Goal: Information Seeking & Learning: Learn about a topic

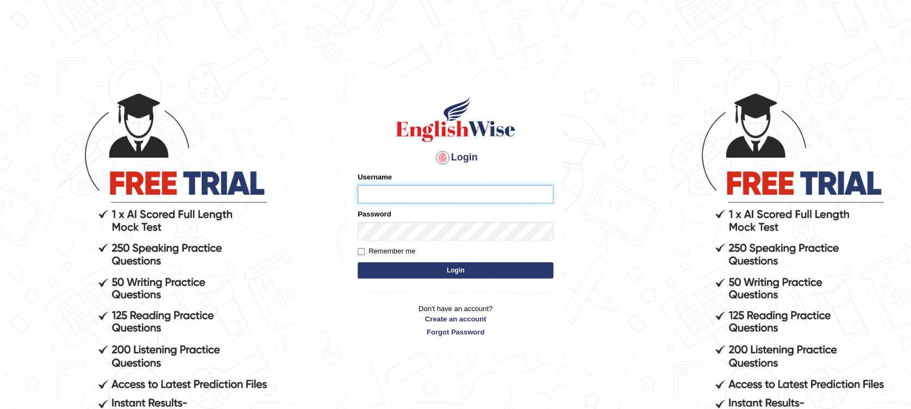
type input "Muhammadshahrukhamjad"
click at [408, 273] on button "Login" at bounding box center [456, 270] width 196 height 16
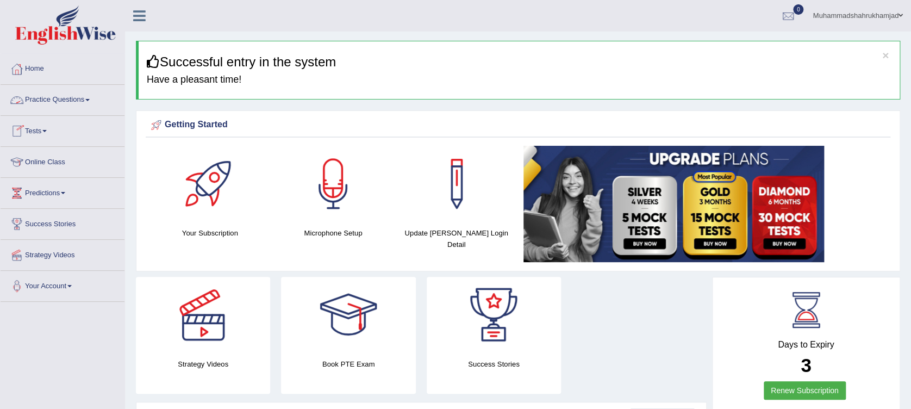
click at [61, 107] on link "Practice Questions" at bounding box center [63, 98] width 124 height 27
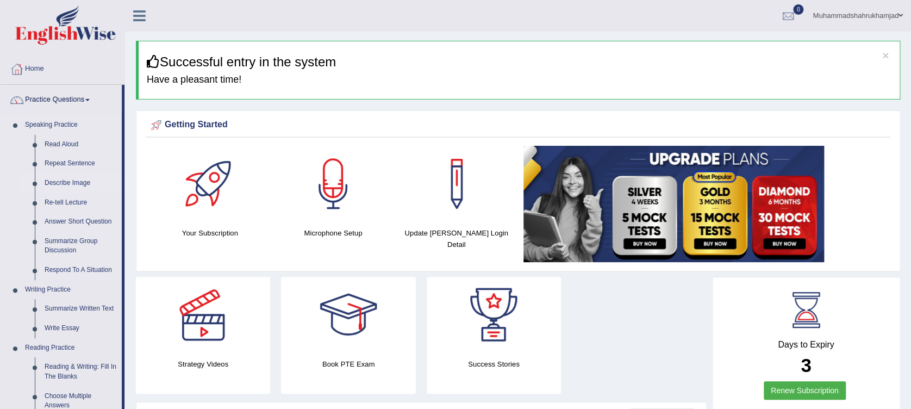
drag, startPoint x: 123, startPoint y: 132, endPoint x: 114, endPoint y: 178, distance: 47.1
click at [114, 178] on li "Practice Questions Speaking Practice Read Aloud Repeat Sentence Describe Image …" at bounding box center [63, 391] width 124 height 612
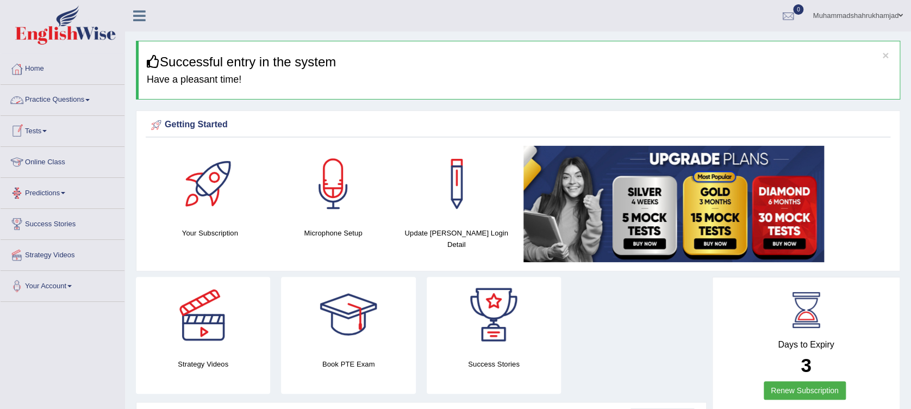
click at [69, 101] on link "Practice Questions" at bounding box center [63, 98] width 124 height 27
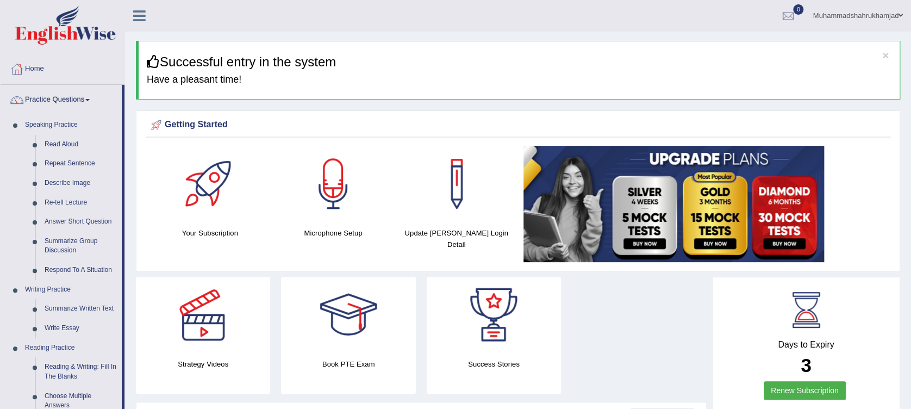
click at [34, 69] on link "Home" at bounding box center [63, 67] width 124 height 27
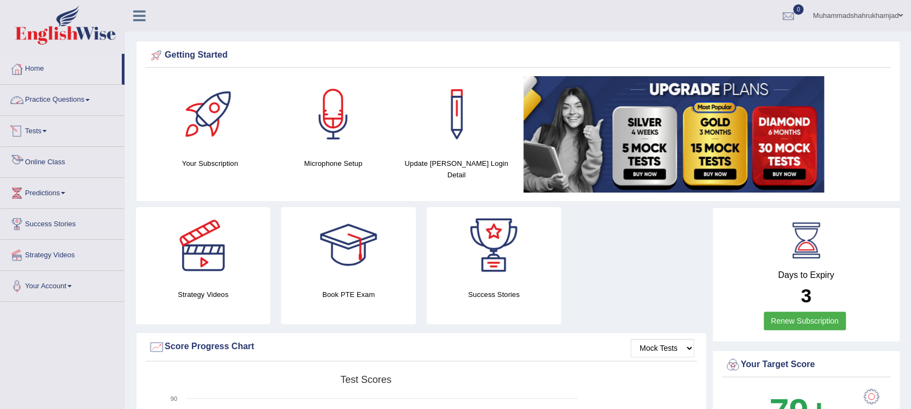
click at [42, 161] on link "Online Class" at bounding box center [63, 160] width 124 height 27
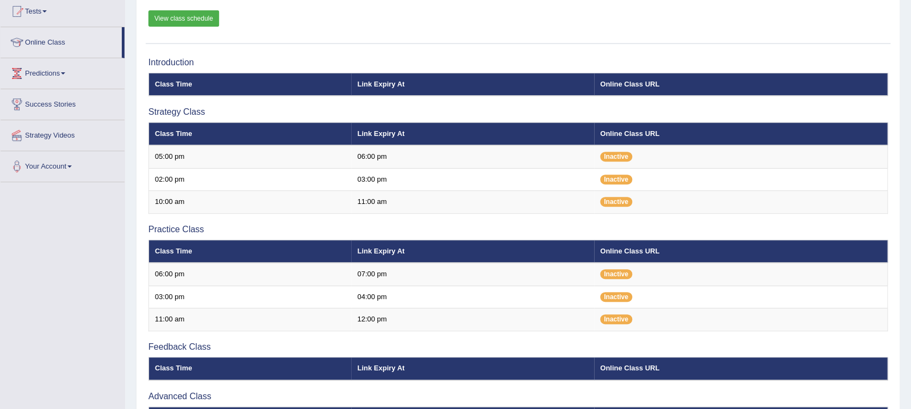
scroll to position [121, 0]
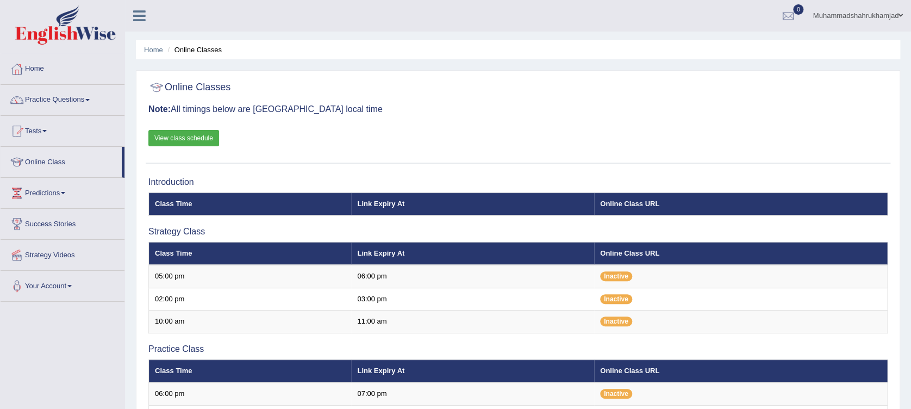
click at [142, 18] on icon at bounding box center [139, 16] width 13 height 14
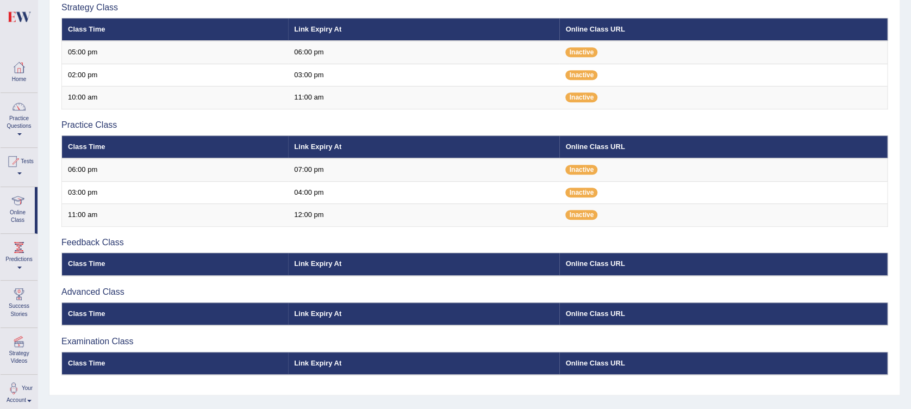
scroll to position [250, 0]
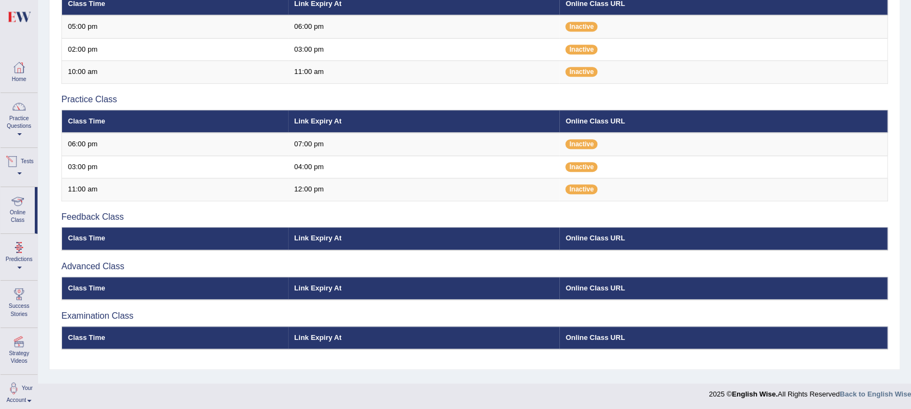
click at [20, 173] on link "Tests" at bounding box center [19, 165] width 37 height 35
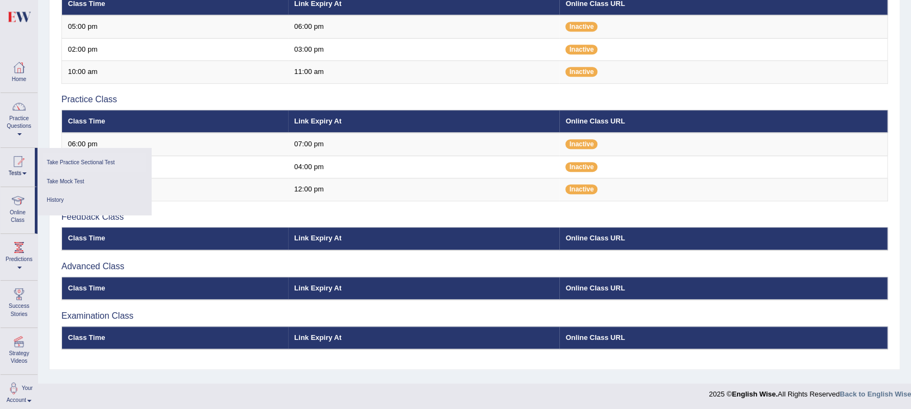
click at [70, 161] on link "Take Practice Sectional Test" at bounding box center [94, 162] width 103 height 19
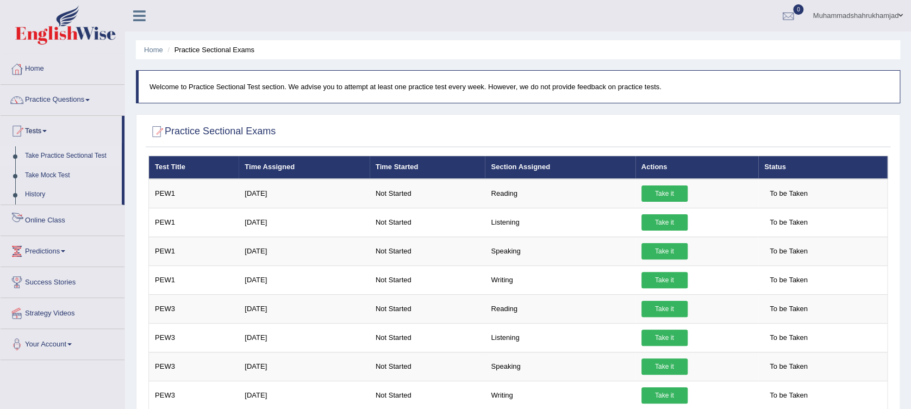
click at [48, 219] on link "Online Class" at bounding box center [63, 218] width 124 height 27
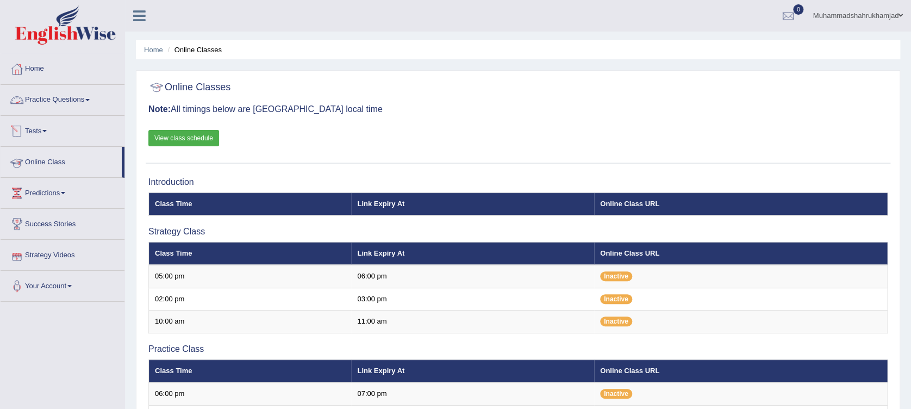
click at [59, 111] on link "Practice Questions" at bounding box center [63, 98] width 124 height 27
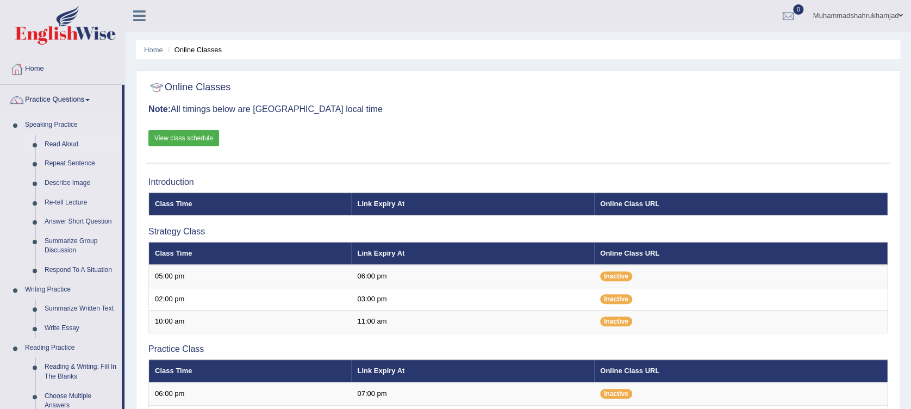
click at [65, 143] on link "Read Aloud" at bounding box center [81, 145] width 82 height 20
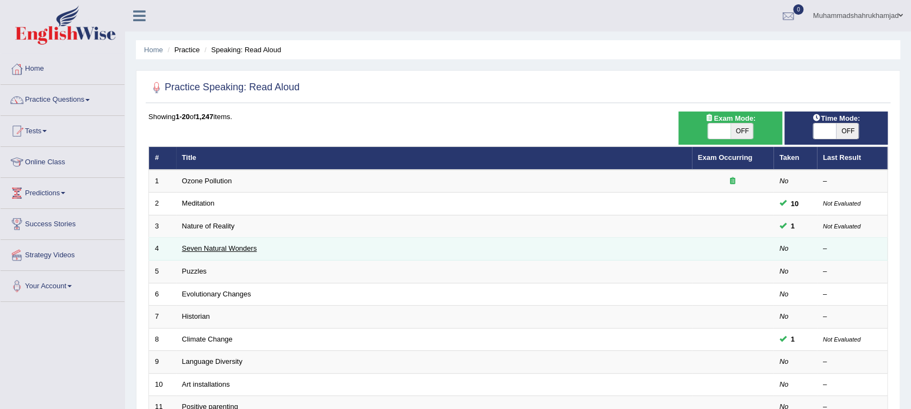
click at [207, 245] on link "Seven Natural Wonders" at bounding box center [219, 248] width 75 height 8
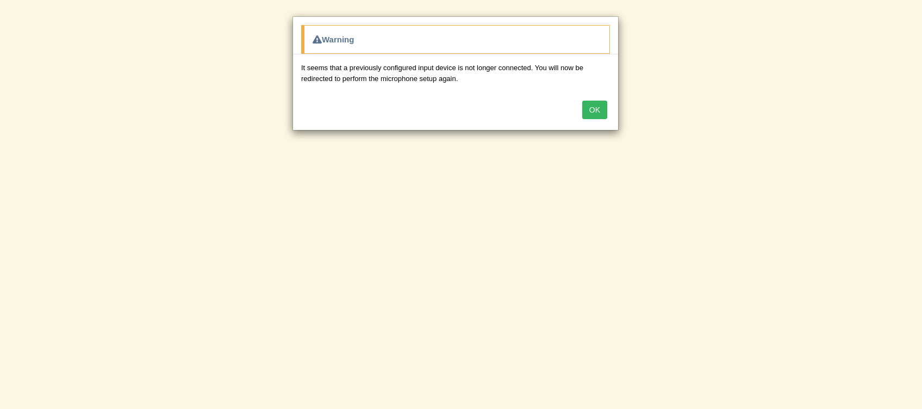
click at [596, 107] on button "OK" at bounding box center [594, 110] width 25 height 18
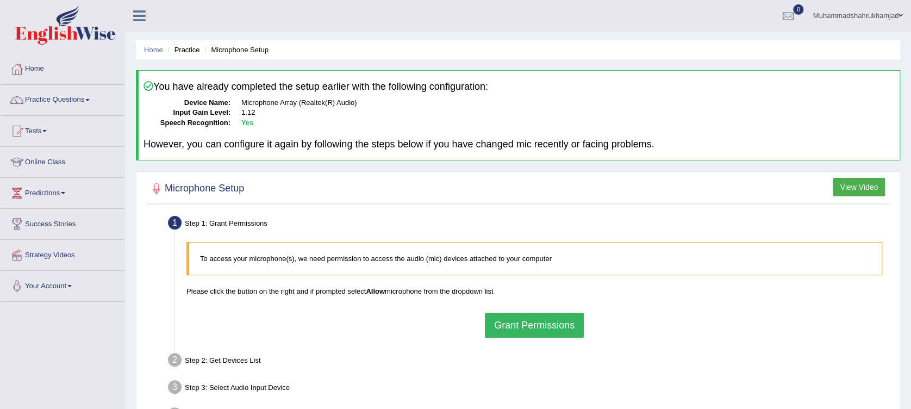
click at [555, 321] on button "Grant Permissions" at bounding box center [534, 325] width 99 height 25
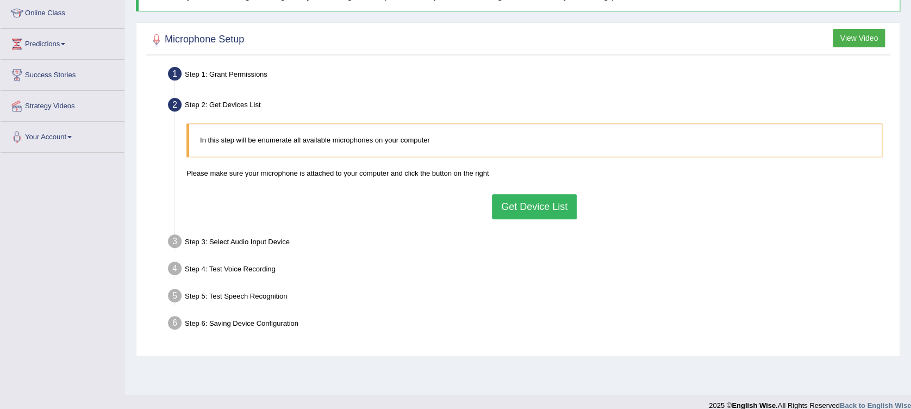
scroll to position [161, 0]
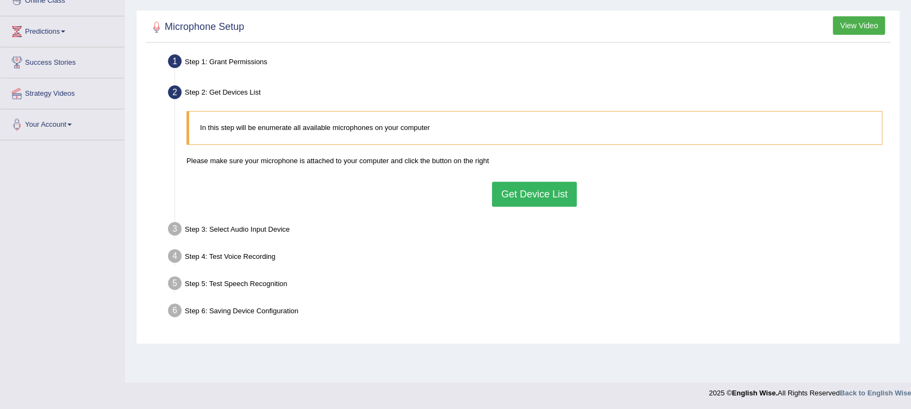
click at [516, 196] on button "Get Device List" at bounding box center [534, 194] width 85 height 25
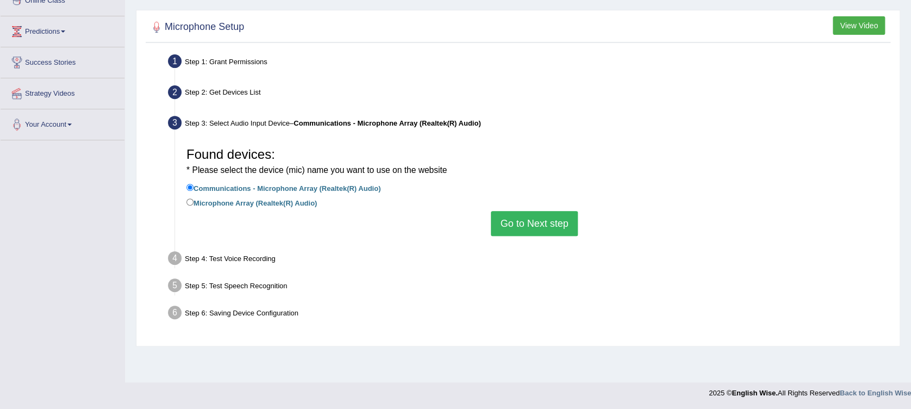
click at [515, 227] on button "Go to Next step" at bounding box center [534, 223] width 86 height 25
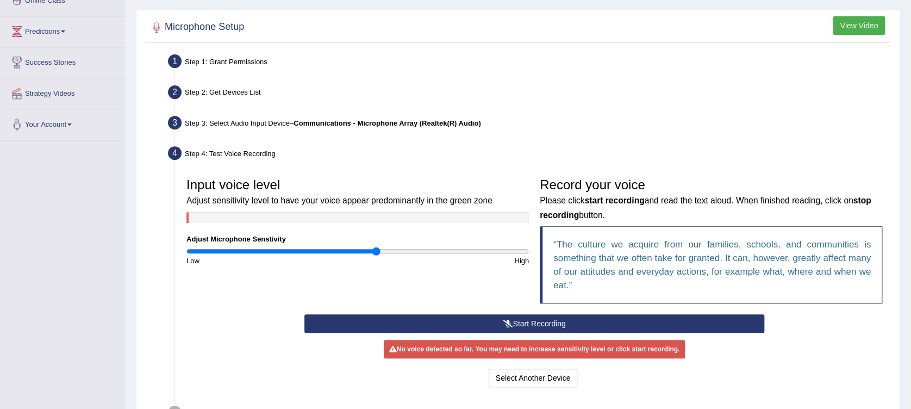
scroll to position [196, 0]
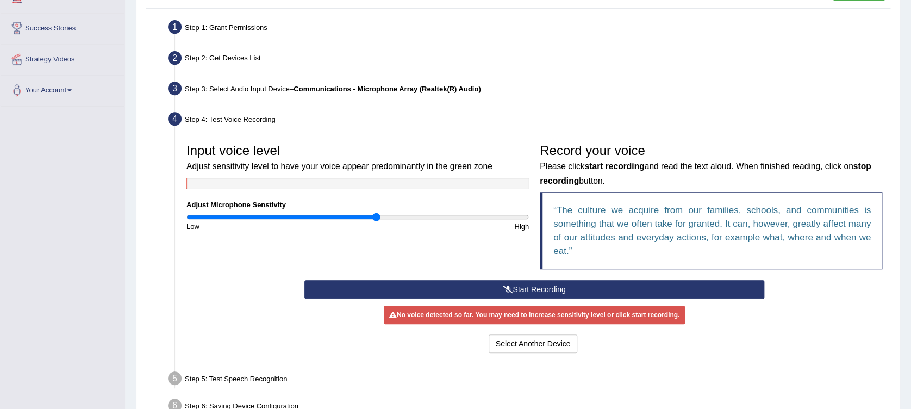
click at [581, 289] on button "Start Recording" at bounding box center [534, 289] width 460 height 18
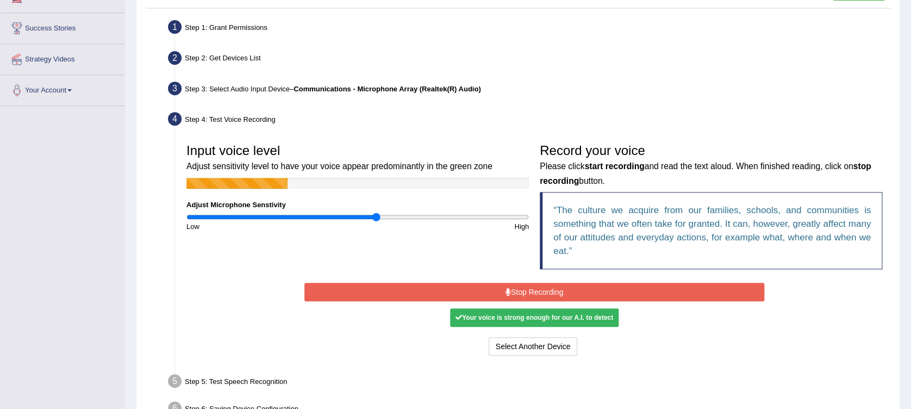
click at [581, 289] on button "Stop Recording" at bounding box center [534, 292] width 460 height 18
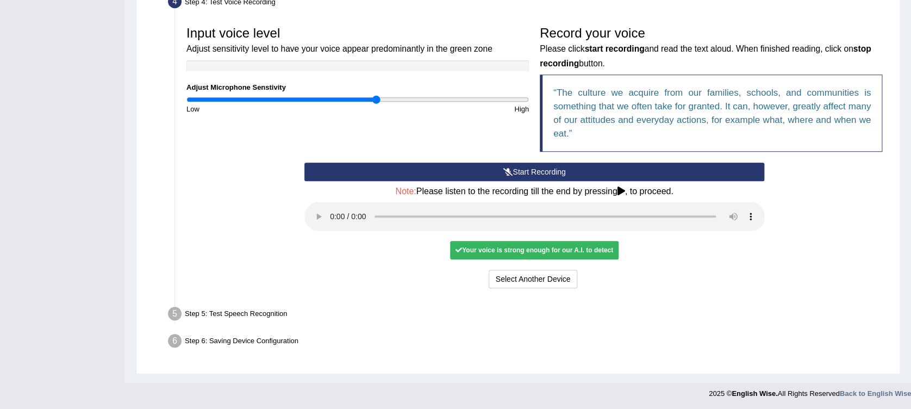
scroll to position [314, 0]
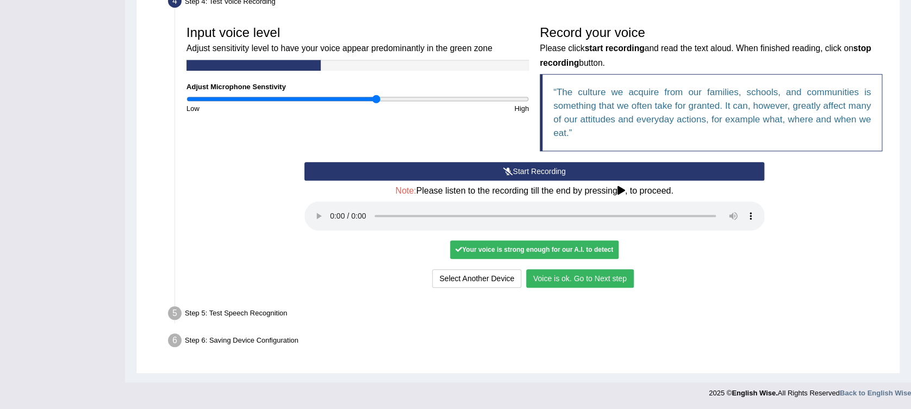
click at [550, 281] on button "Voice is ok. Go to Next step" at bounding box center [580, 278] width 108 height 18
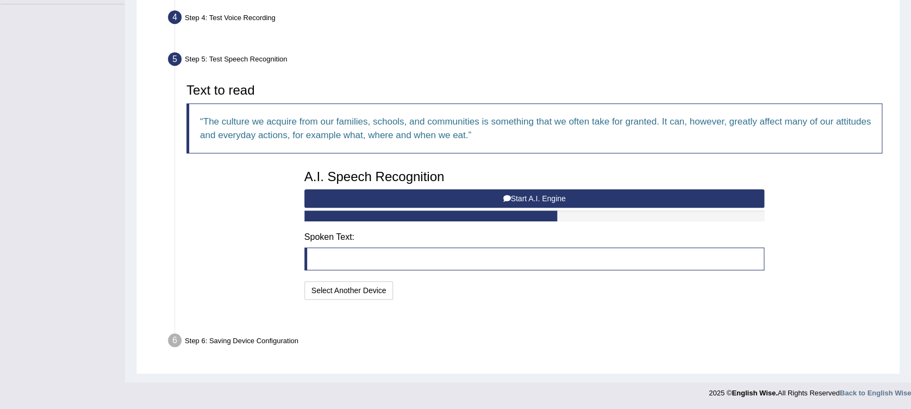
scroll to position [270, 0]
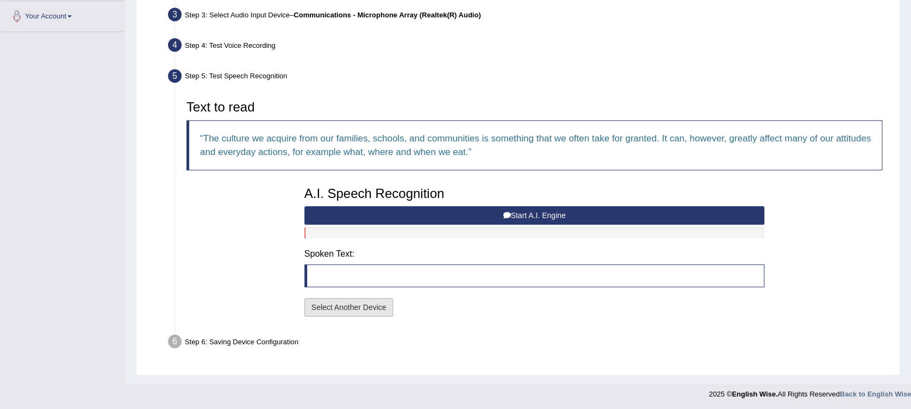
click at [333, 309] on button "Select Another Device" at bounding box center [348, 307] width 89 height 18
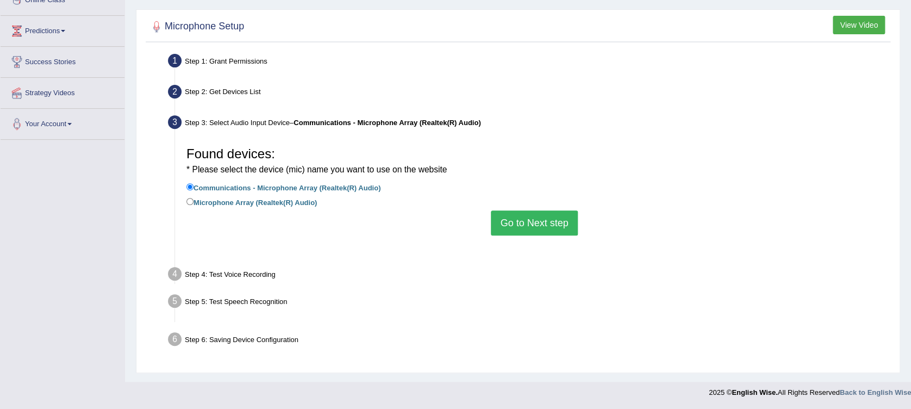
scroll to position [161, 0]
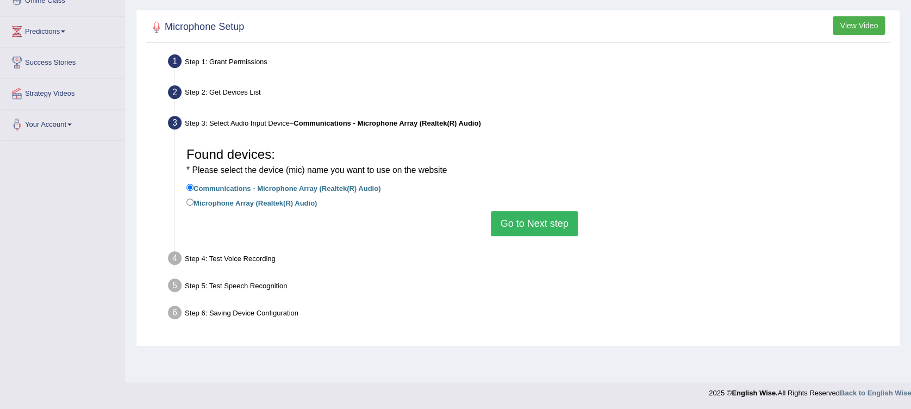
click at [253, 202] on label "Microphone Array (Realtek(R) Audio)" at bounding box center [251, 202] width 130 height 12
click at [194, 202] on input "Microphone Array (Realtek(R) Audio)" at bounding box center [189, 201] width 7 height 7
radio input "true"
click at [507, 225] on button "Go to Next step" at bounding box center [534, 223] width 86 height 25
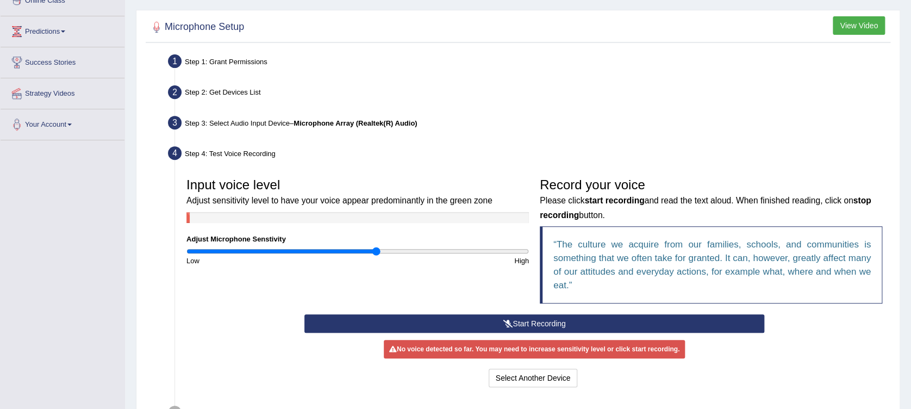
click at [473, 311] on div "Input voice level Adjust sensitivity level to have your voice appear predominan…" at bounding box center [534, 243] width 707 height 142
click at [489, 323] on button "Start Recording" at bounding box center [534, 323] width 460 height 18
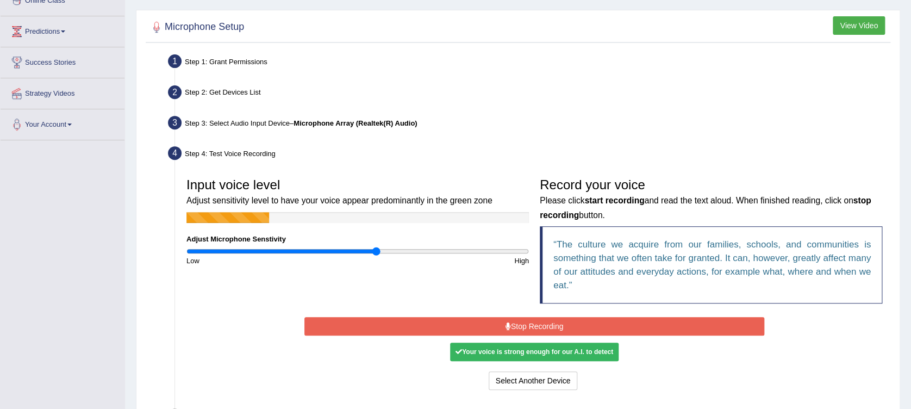
click at [490, 326] on button "Stop Recording" at bounding box center [534, 326] width 460 height 18
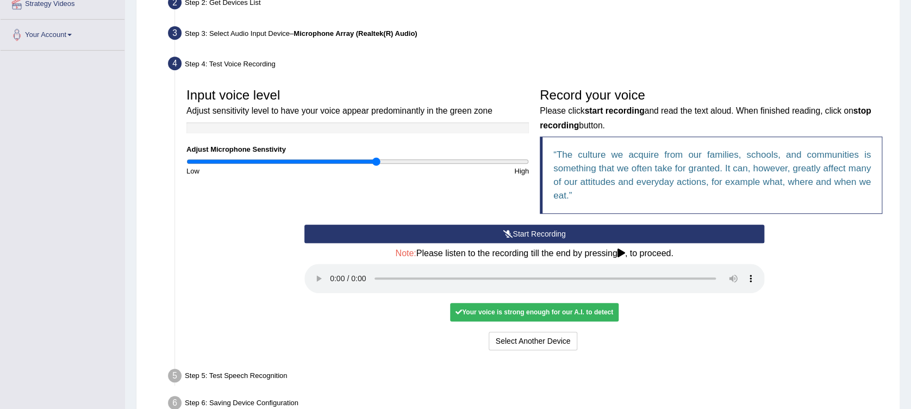
scroll to position [273, 0]
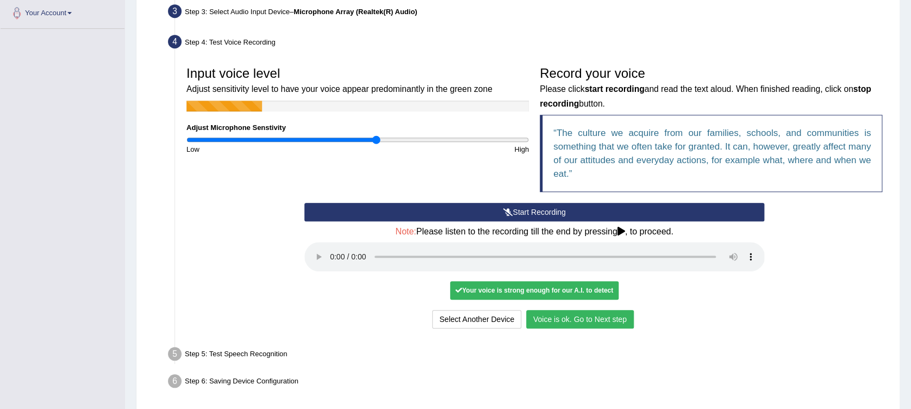
click at [581, 314] on button "Voice is ok. Go to Next step" at bounding box center [580, 319] width 108 height 18
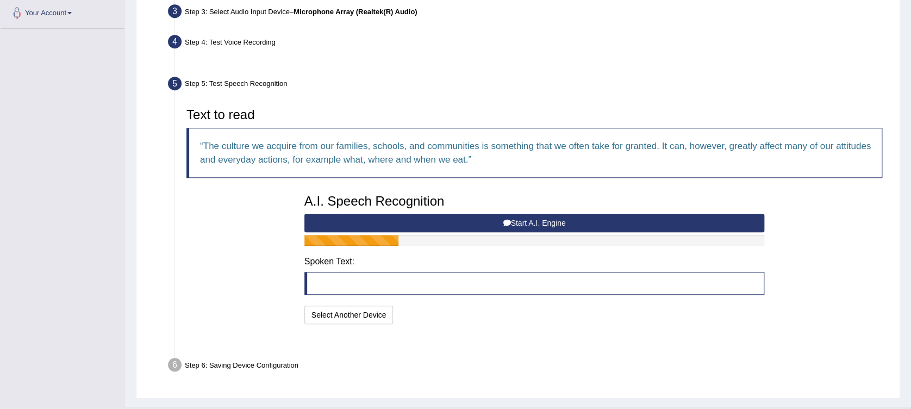
scroll to position [270, 0]
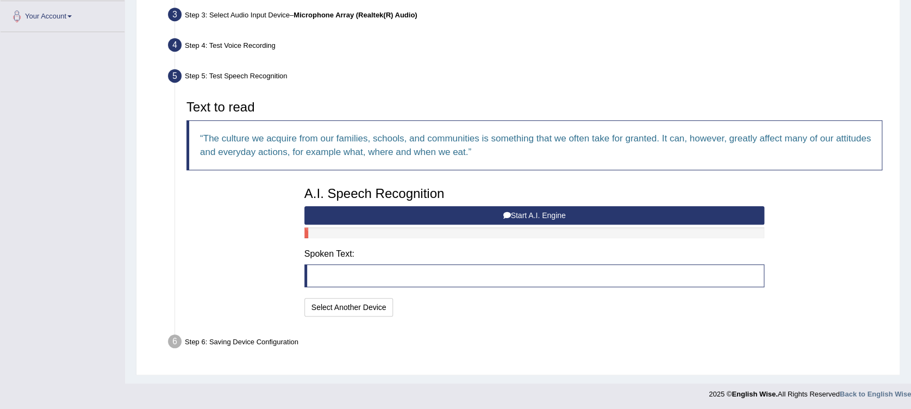
click at [584, 212] on button "Start A.I. Engine" at bounding box center [534, 215] width 460 height 18
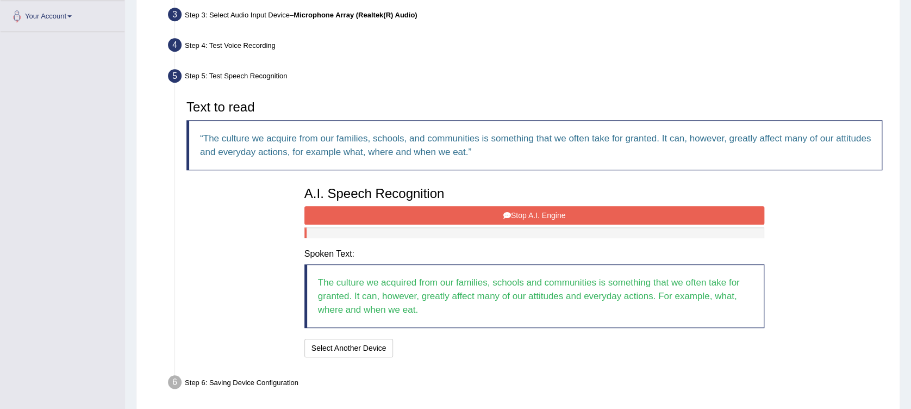
scroll to position [311, 0]
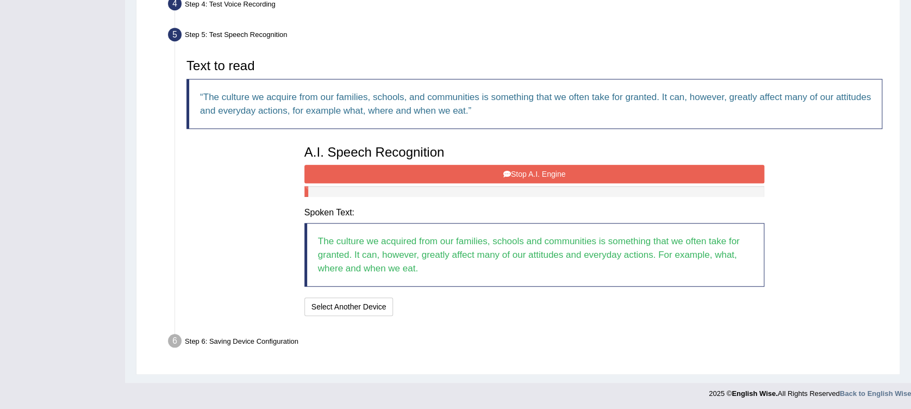
click at [257, 342] on div "Step 6: Saving Device Configuration" at bounding box center [529, 343] width 732 height 24
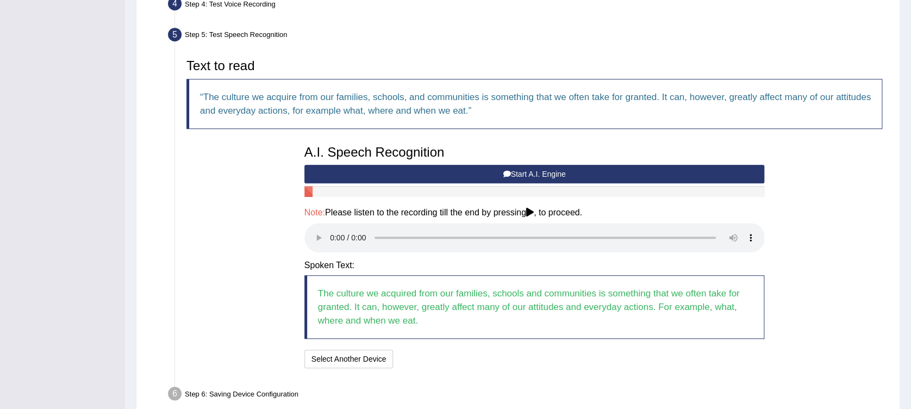
scroll to position [0, 0]
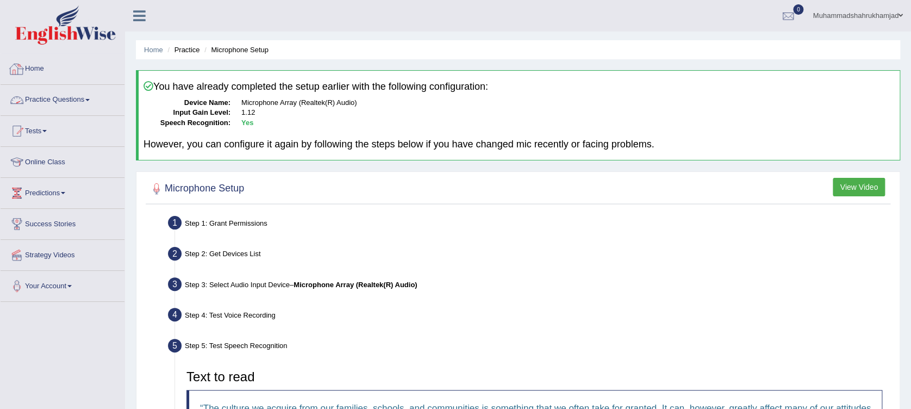
click at [33, 63] on link "Home" at bounding box center [63, 67] width 124 height 27
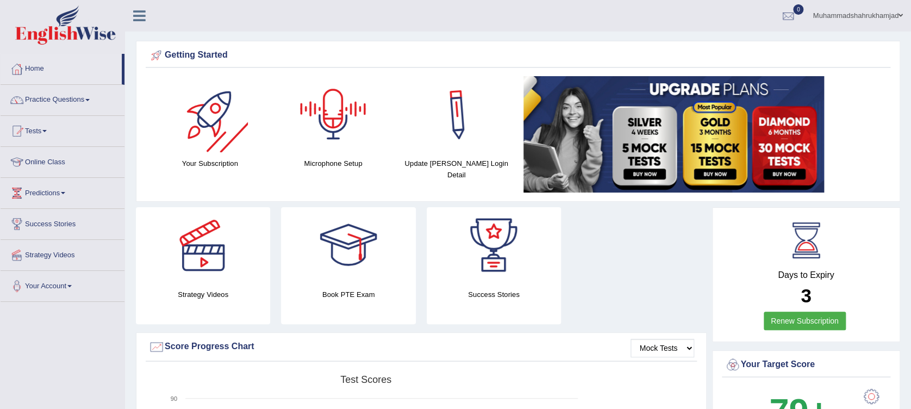
click at [213, 153] on div "Your Subscription" at bounding box center [210, 122] width 113 height 93
click at [216, 132] on div at bounding box center [210, 114] width 76 height 76
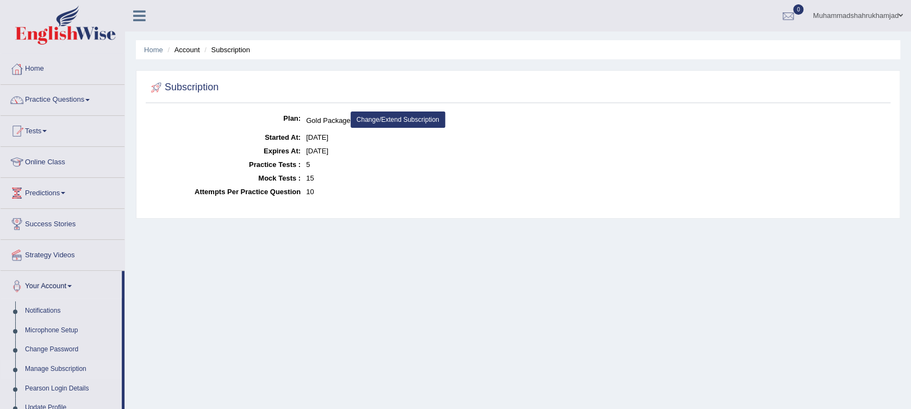
click at [378, 119] on link "Change/Extend Subscription" at bounding box center [398, 119] width 95 height 16
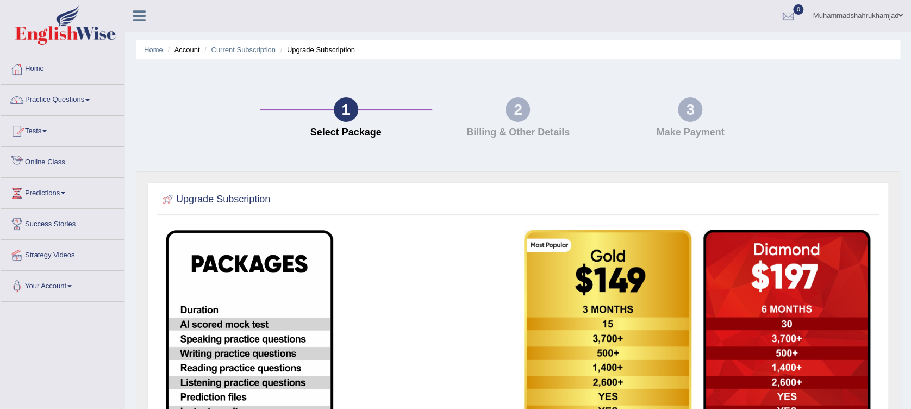
click at [36, 132] on link "Tests" at bounding box center [63, 129] width 124 height 27
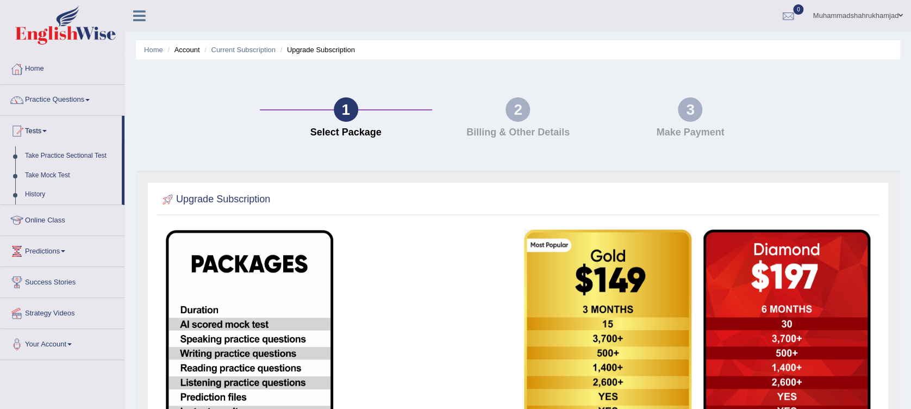
click at [41, 191] on link "History" at bounding box center [71, 195] width 102 height 20
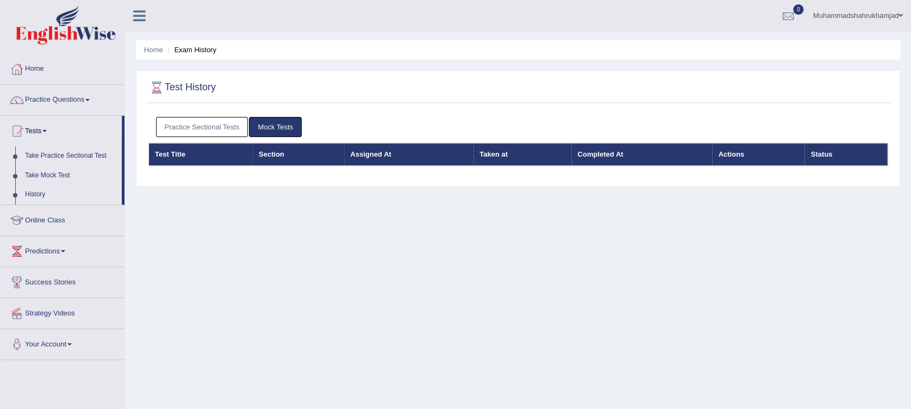
click at [274, 123] on link "Mock Tests" at bounding box center [275, 127] width 53 height 20
click at [55, 176] on link "Take Mock Test" at bounding box center [71, 176] width 102 height 20
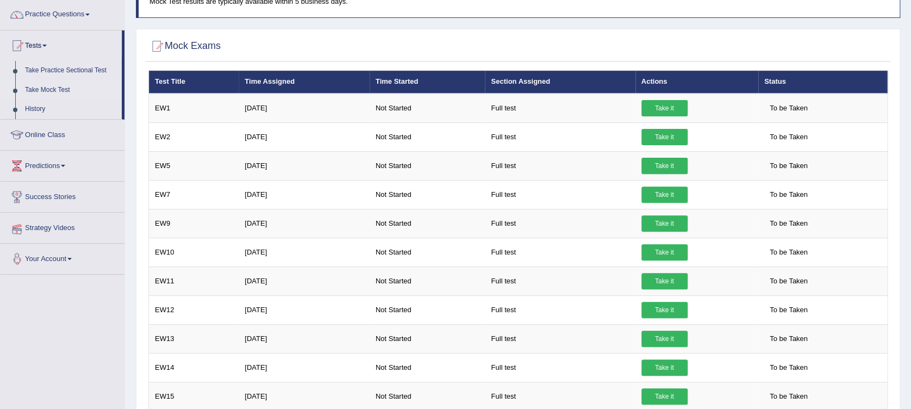
scroll to position [69, 0]
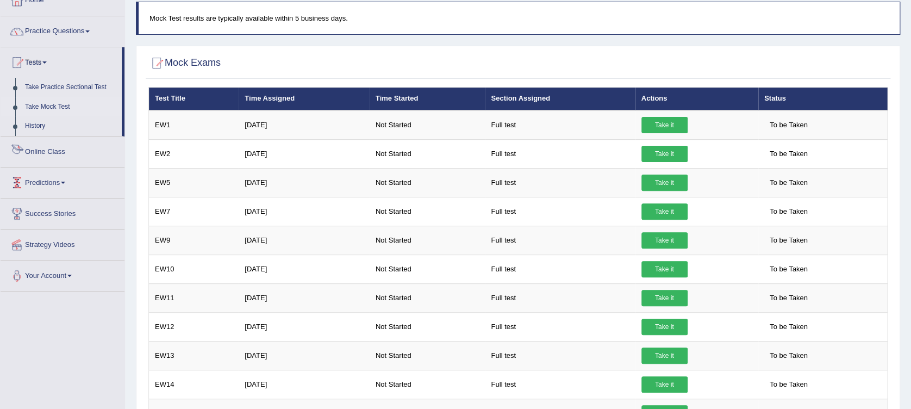
click at [57, 150] on link "Online Class" at bounding box center [63, 149] width 124 height 27
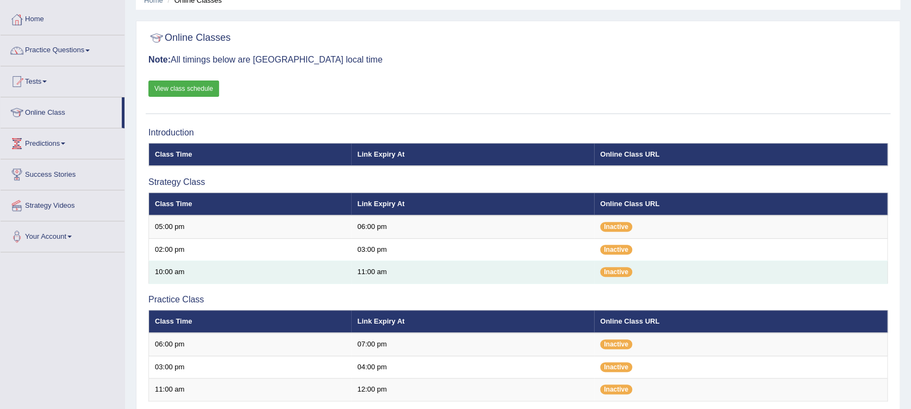
scroll to position [27, 0]
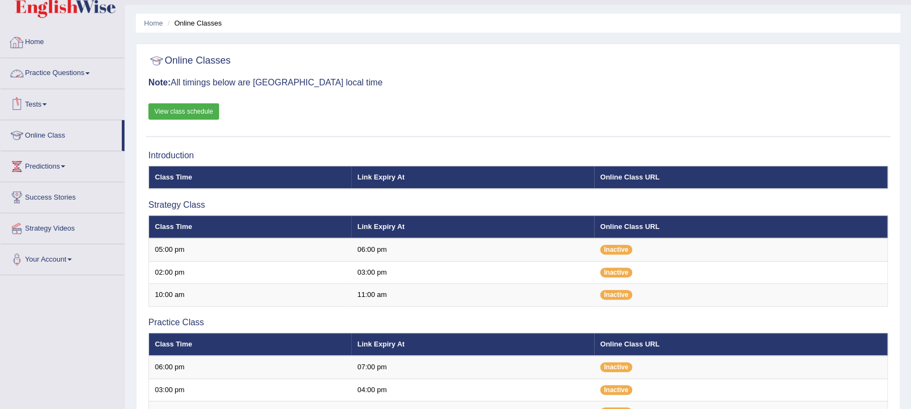
click at [36, 42] on link "Home" at bounding box center [63, 40] width 124 height 27
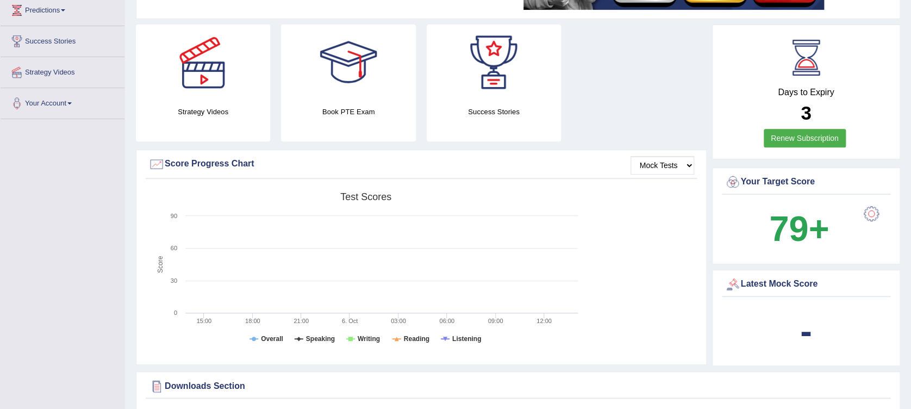
scroll to position [124, 0]
